Goal: Task Accomplishment & Management: Manage account settings

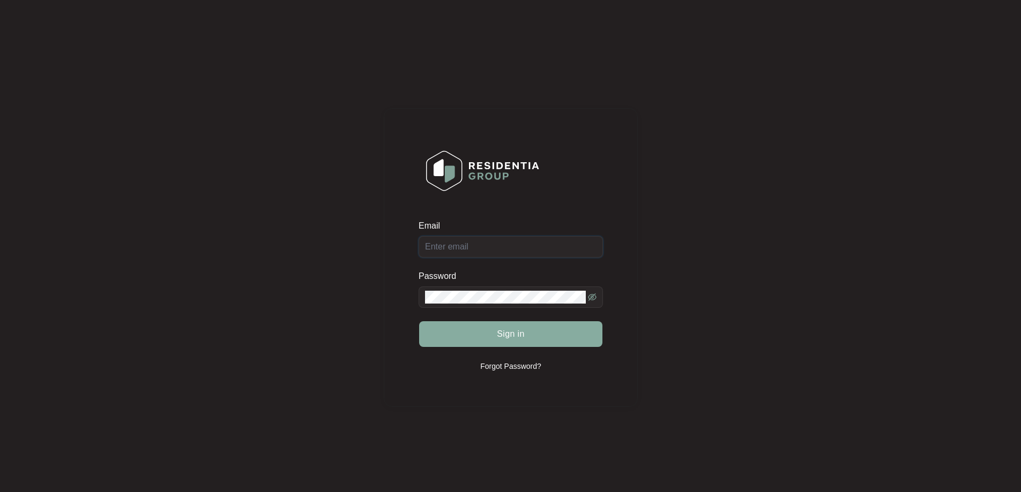
type input "[EMAIL_ADDRESS][DOMAIN_NAME]"
click at [464, 322] on button "Sign in" at bounding box center [510, 334] width 183 height 26
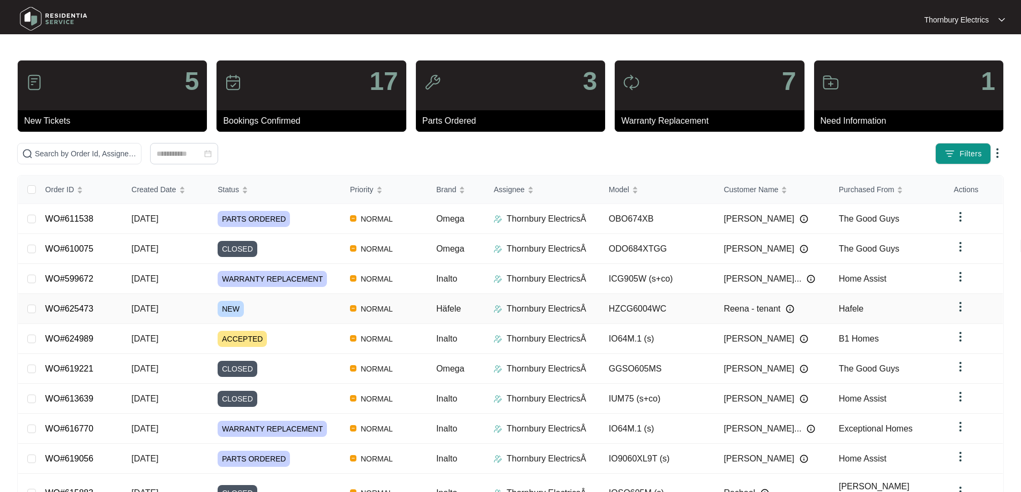
click at [224, 311] on span "NEW" at bounding box center [231, 309] width 26 height 16
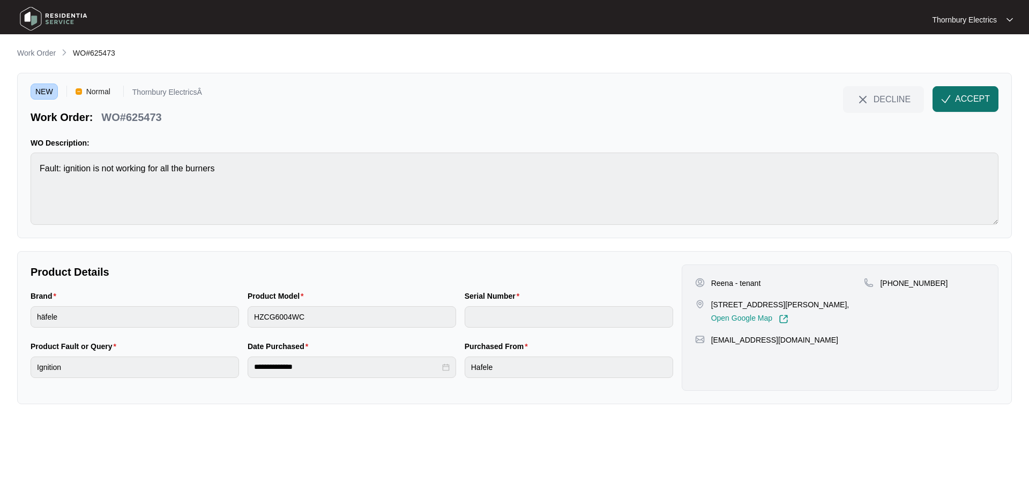
click at [950, 99] on img "button" at bounding box center [946, 99] width 10 height 10
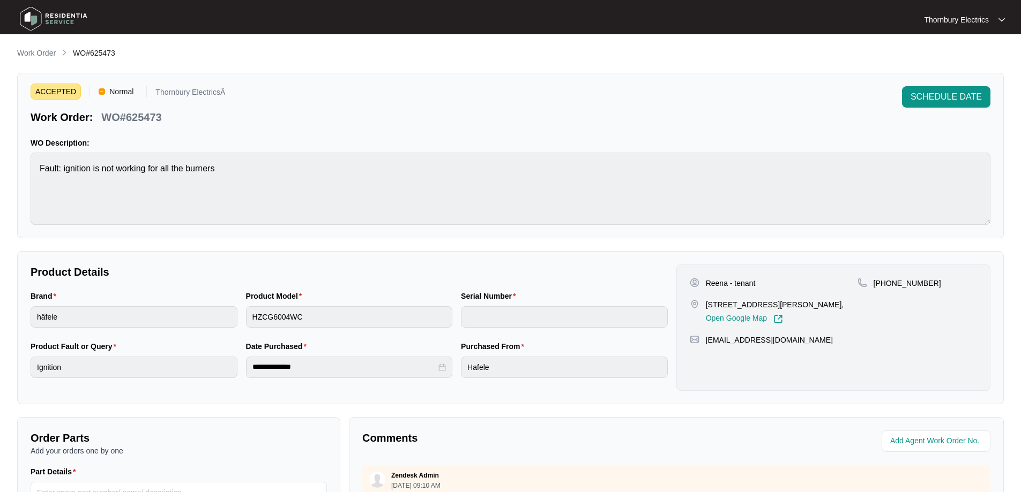
click at [139, 119] on p "WO#625473" at bounding box center [131, 117] width 60 height 15
copy p "625473"
drag, startPoint x: 761, startPoint y: 283, endPoint x: 709, endPoint y: 282, distance: 52.5
click at [709, 282] on div "Reena - tenant" at bounding box center [773, 283] width 168 height 11
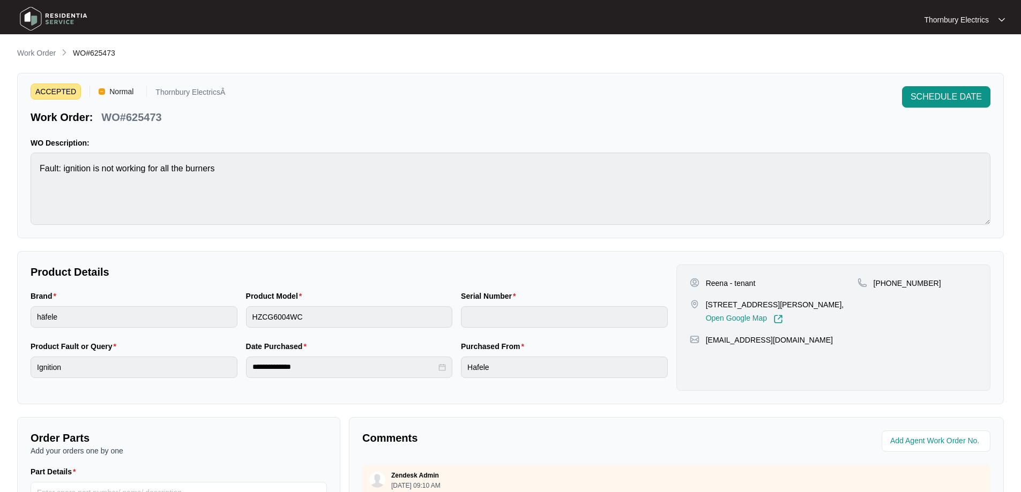
click at [706, 283] on p "Reena - tenant" at bounding box center [731, 283] width 50 height 11
copy p "Reena"
drag, startPoint x: 926, startPoint y: 282, endPoint x: 885, endPoint y: 293, distance: 42.1
click at [885, 293] on div "[PHONE_NUMBER]" at bounding box center [916, 301] width 119 height 46
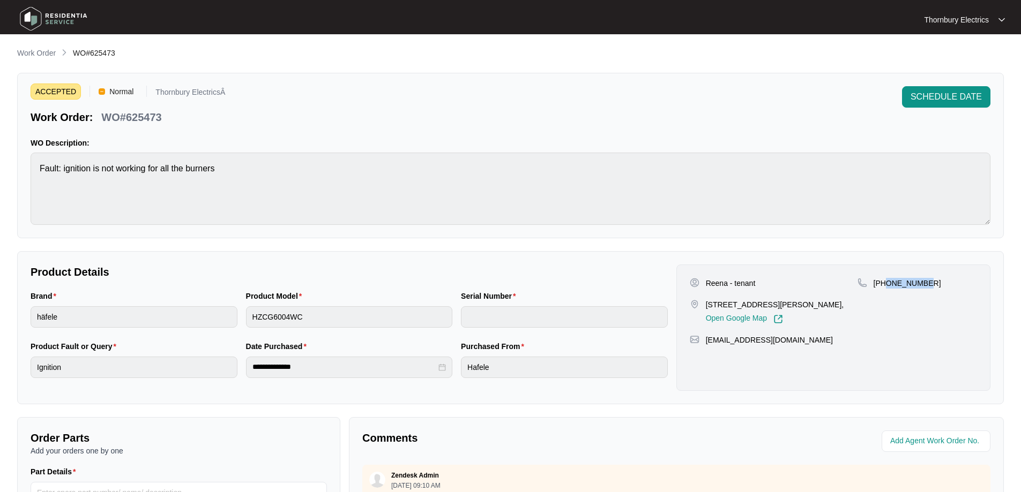
copy p "413332036"
drag, startPoint x: 728, startPoint y: 308, endPoint x: 745, endPoint y: 317, distance: 19.4
click at [745, 310] on p "[STREET_ADDRESS][PERSON_NAME]," at bounding box center [775, 304] width 138 height 11
copy p "[STREET_ADDRESS][PERSON_NAME],"
drag, startPoint x: 806, startPoint y: 357, endPoint x: 707, endPoint y: 359, distance: 98.6
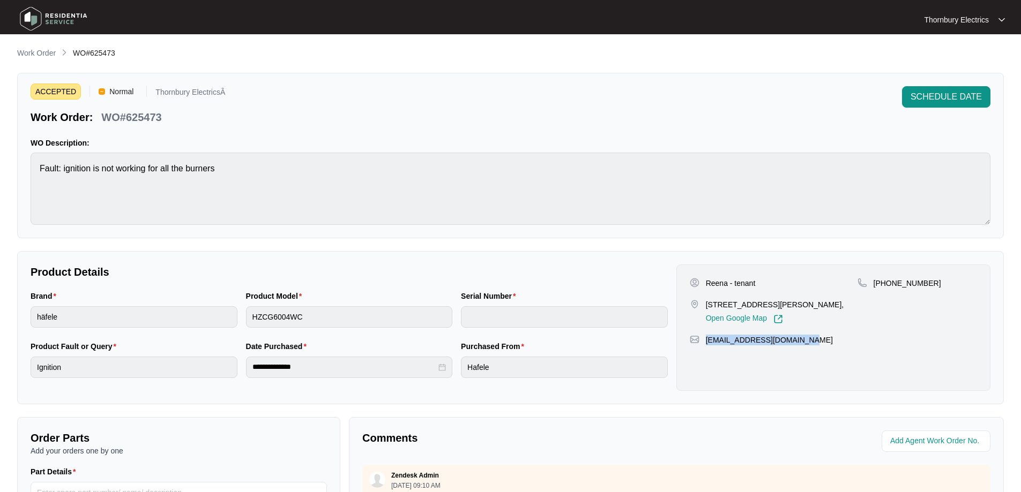
click at [707, 359] on div "Reena - tenant Unit [STREET_ADDRESS][PERSON_NAME], Open Google Map [PHONE_NUMBE…" at bounding box center [833, 328] width 314 height 126
copy p "[EMAIL_ADDRESS][DOMAIN_NAME]"
click at [816, 346] on div "[EMAIL_ADDRESS][DOMAIN_NAME]" at bounding box center [832, 340] width 287 height 11
click at [28, 162] on div "ACCEPTED Normal Thornbury ElectricsÂ Work Order: WO#625473 SCHEDULE DATE WO Des…" at bounding box center [510, 156] width 986 height 166
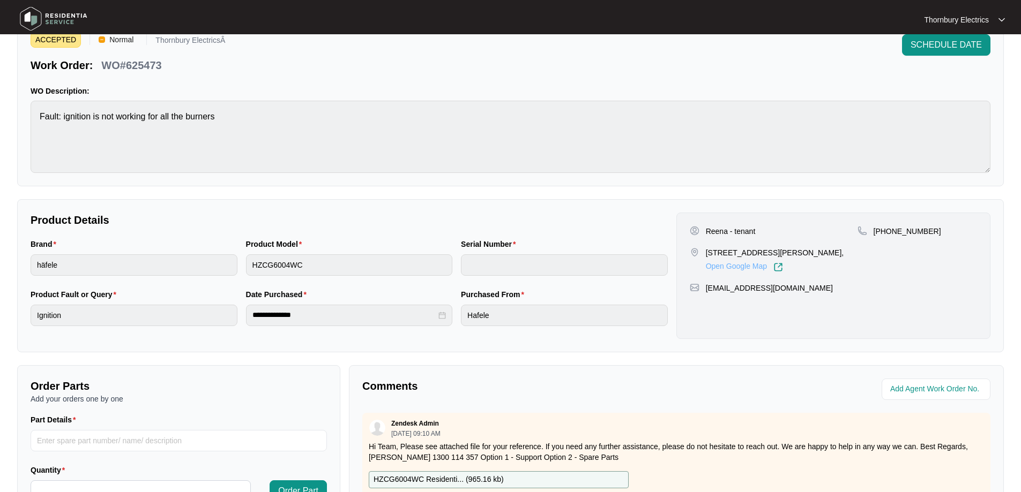
scroll to position [219, 0]
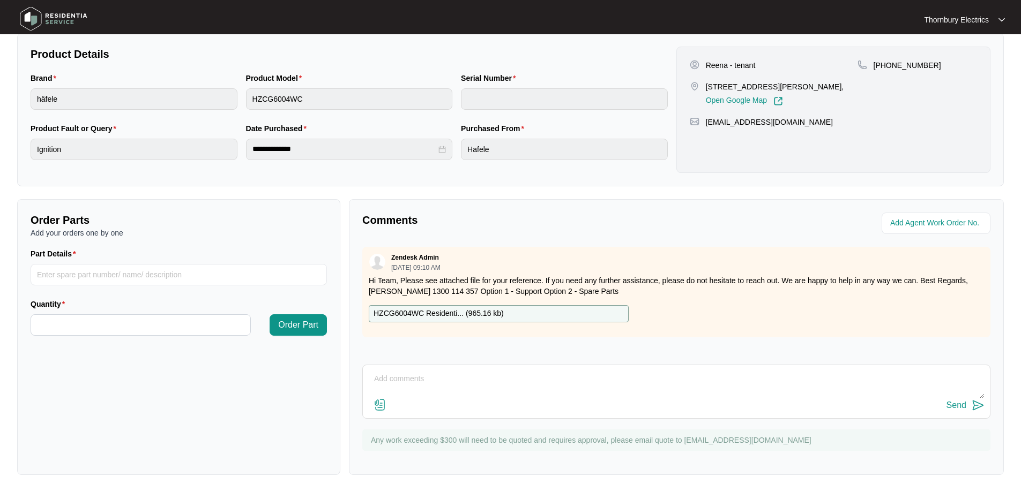
click at [429, 313] on p "HZCG6004WC Residenti... ( 965.16 kb )" at bounding box center [438, 314] width 130 height 12
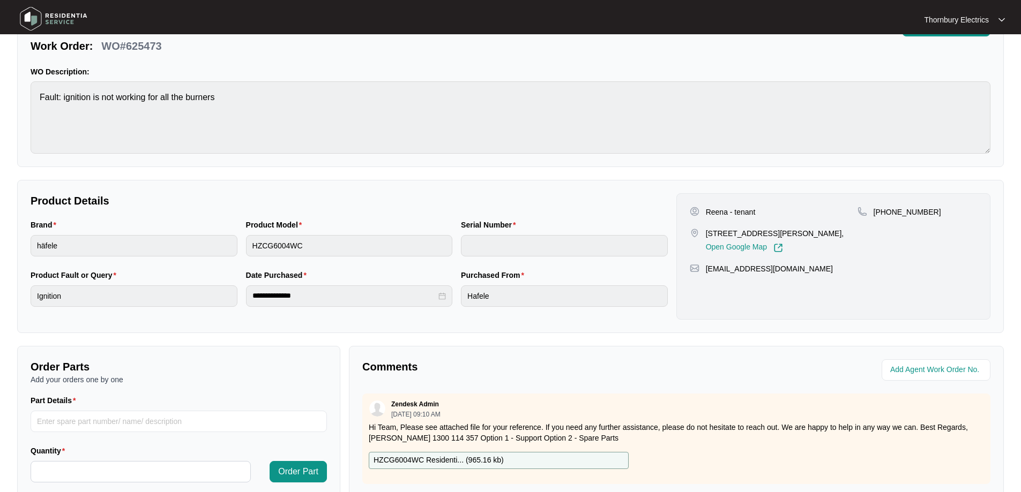
scroll to position [0, 0]
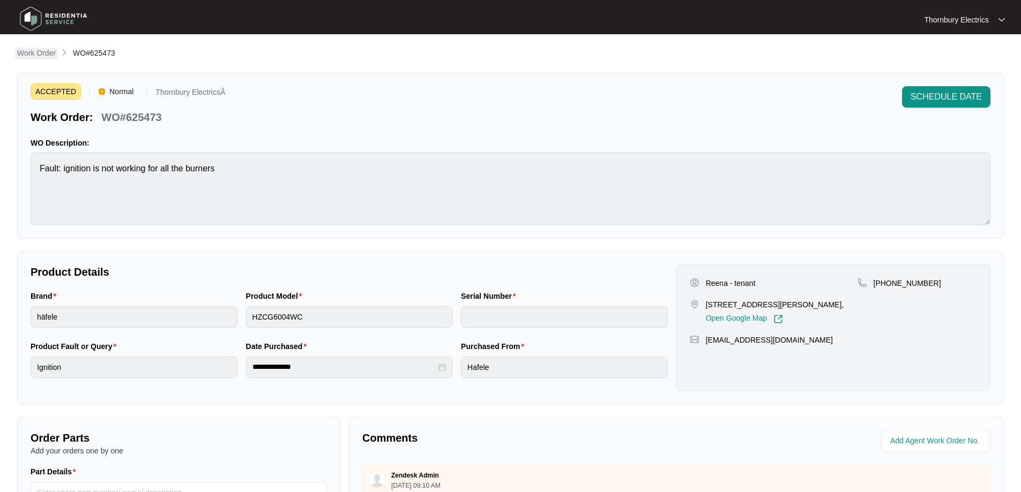
click at [36, 48] on p "Work Order" at bounding box center [36, 53] width 39 height 11
